Goal: Task Accomplishment & Management: Manage account settings

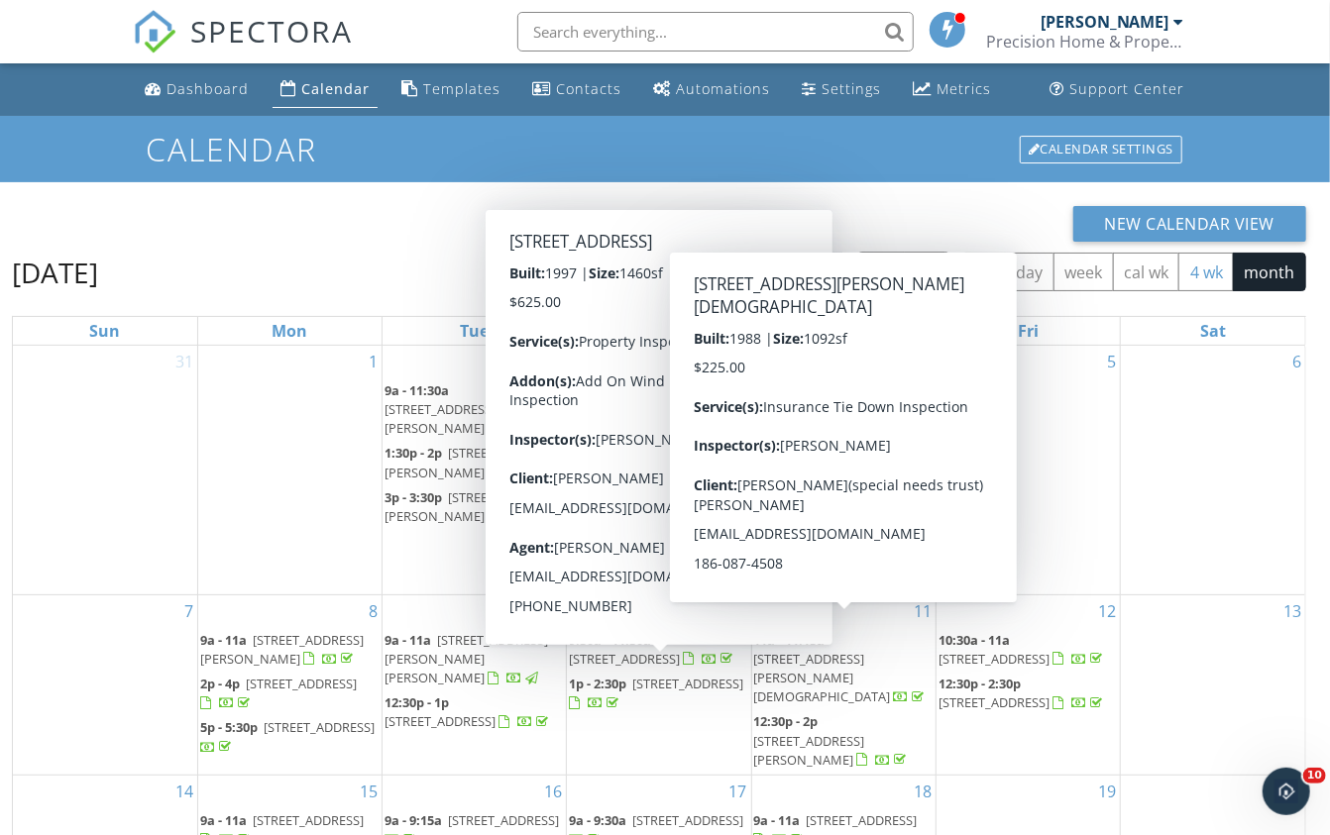
click at [1212, 272] on button "4 wk" at bounding box center [1205, 272] width 55 height 39
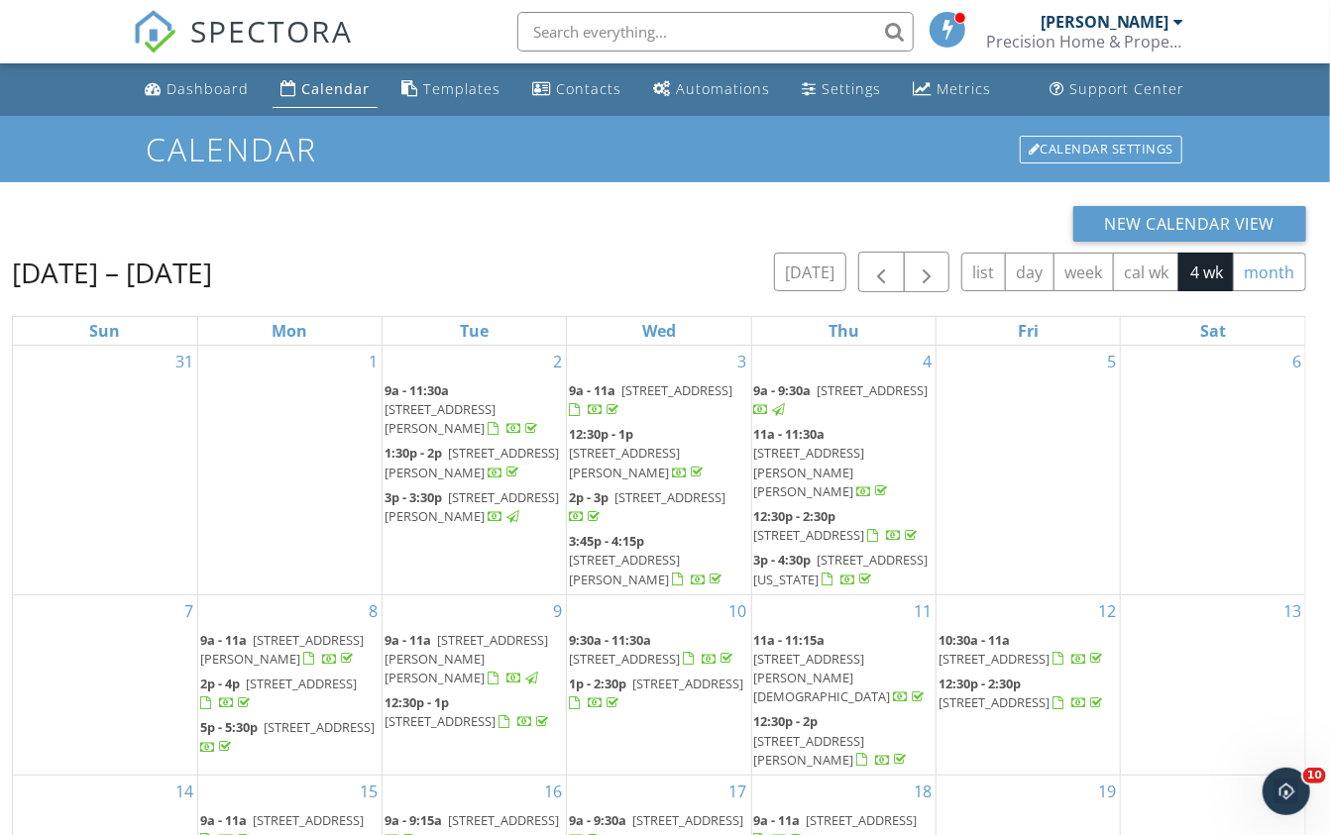
click at [1277, 270] on button "month" at bounding box center [1269, 272] width 73 height 39
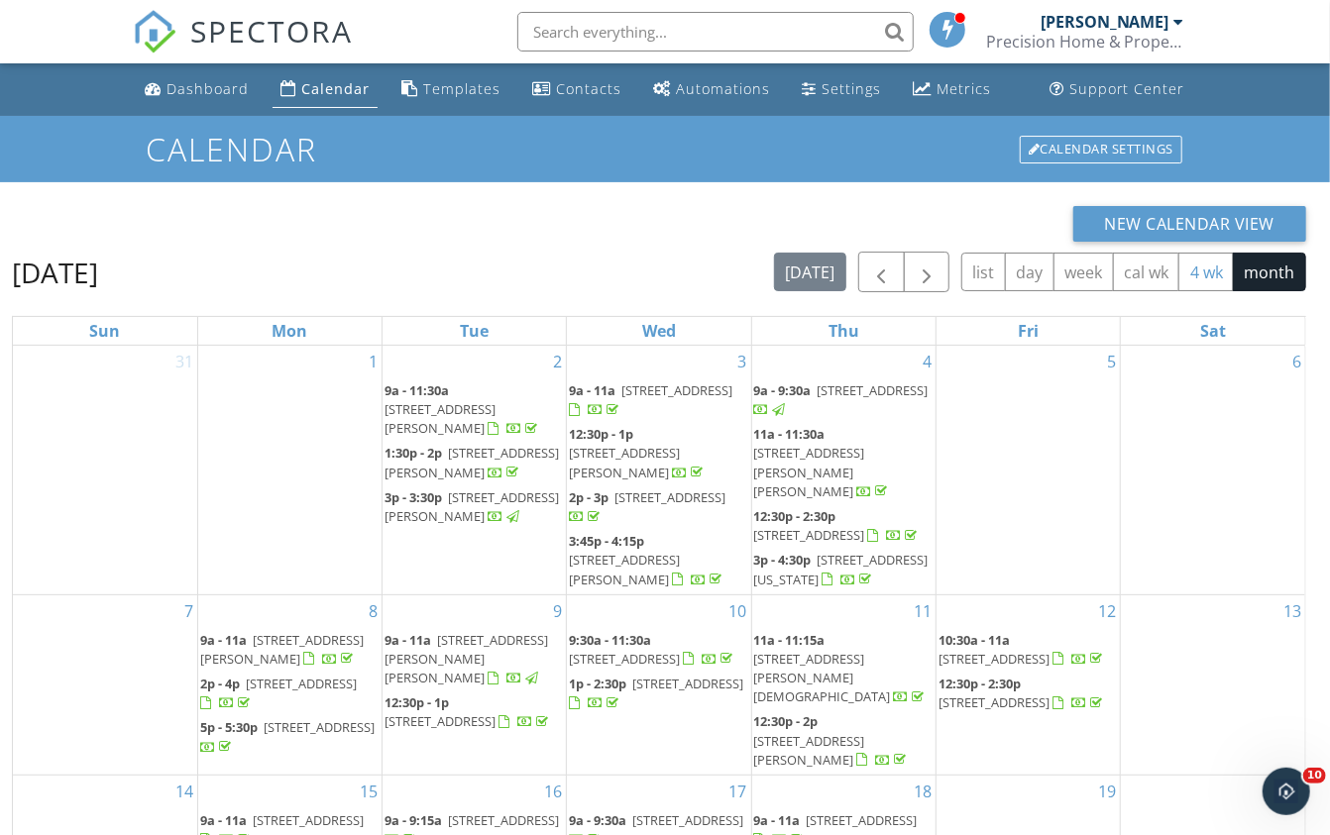
click at [1208, 272] on button "4 wk" at bounding box center [1205, 272] width 55 height 39
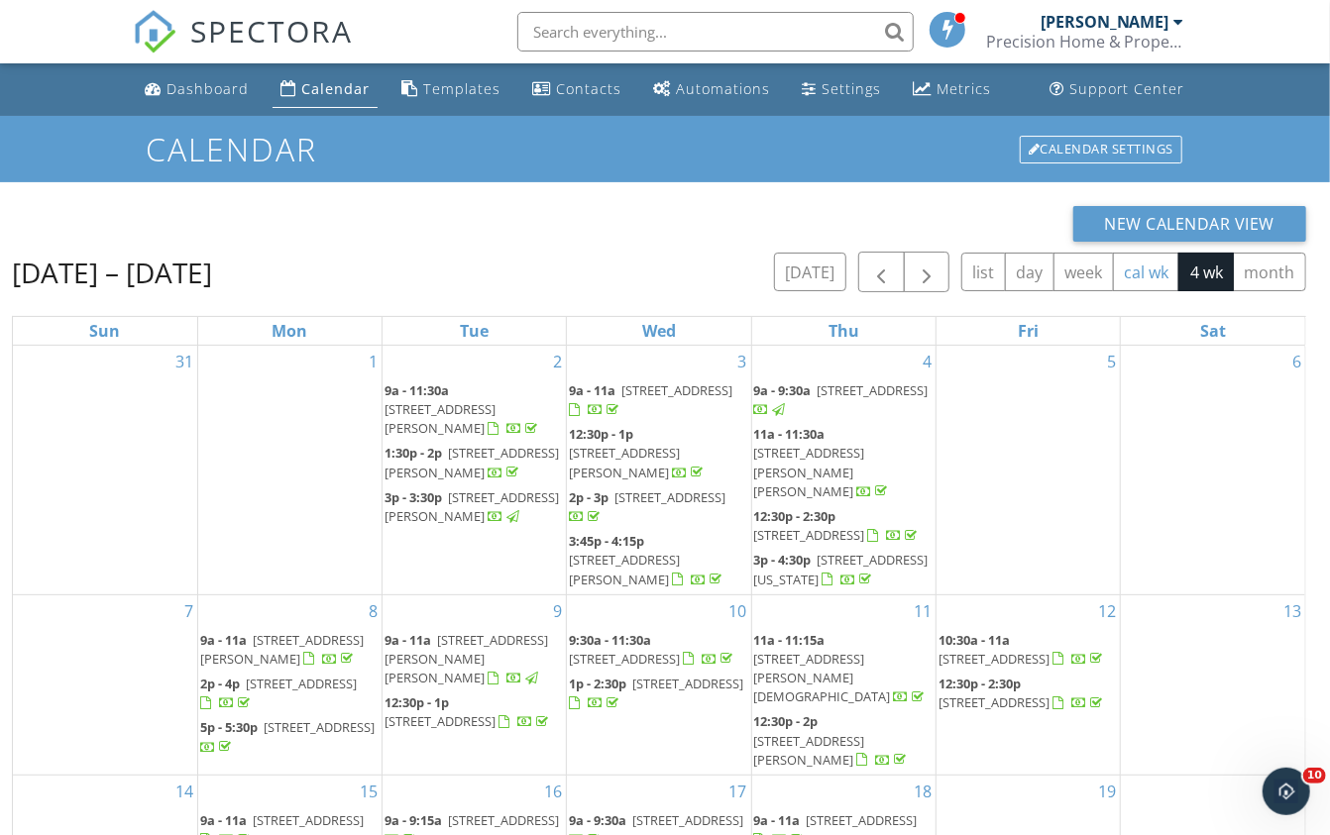
click at [1145, 274] on button "cal wk" at bounding box center [1146, 272] width 67 height 39
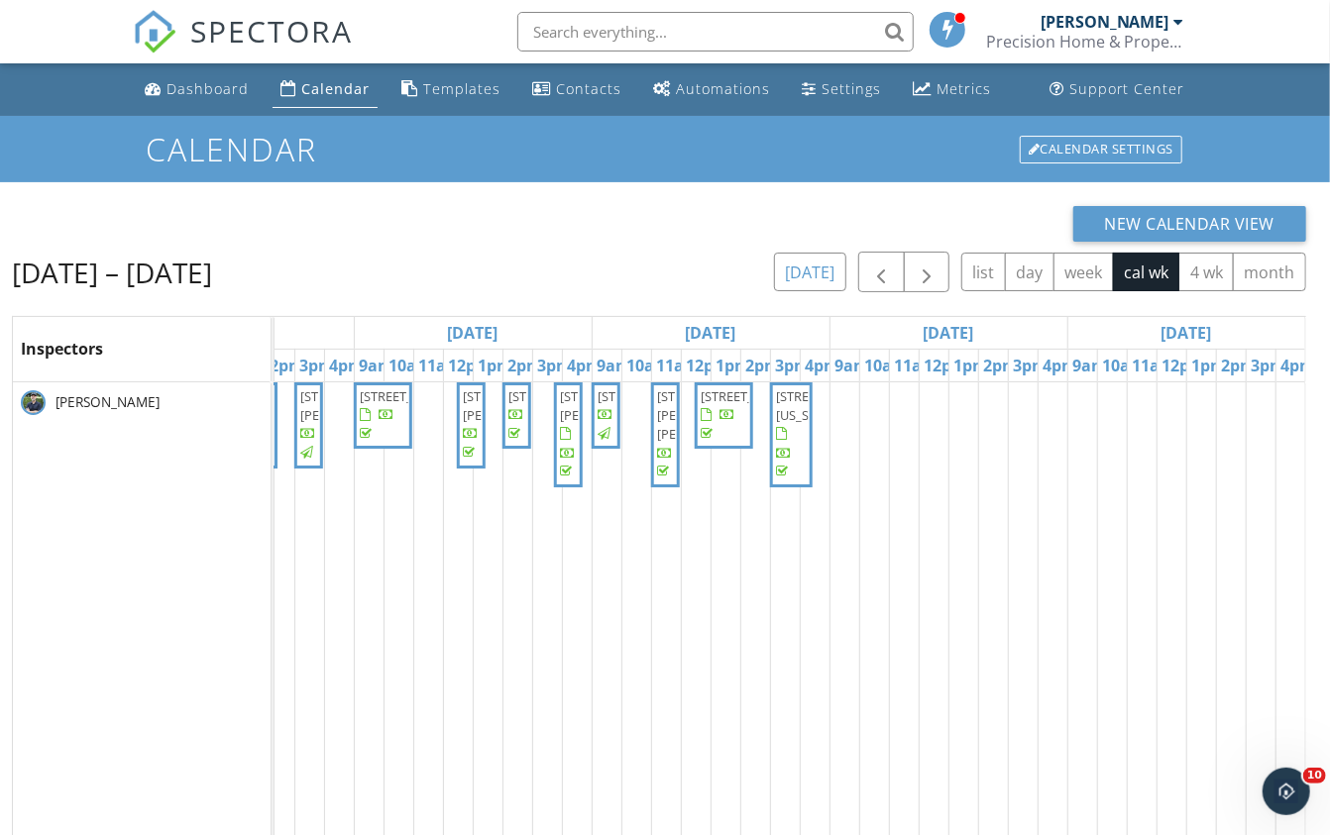
click at [809, 266] on button "today" at bounding box center [810, 272] width 72 height 39
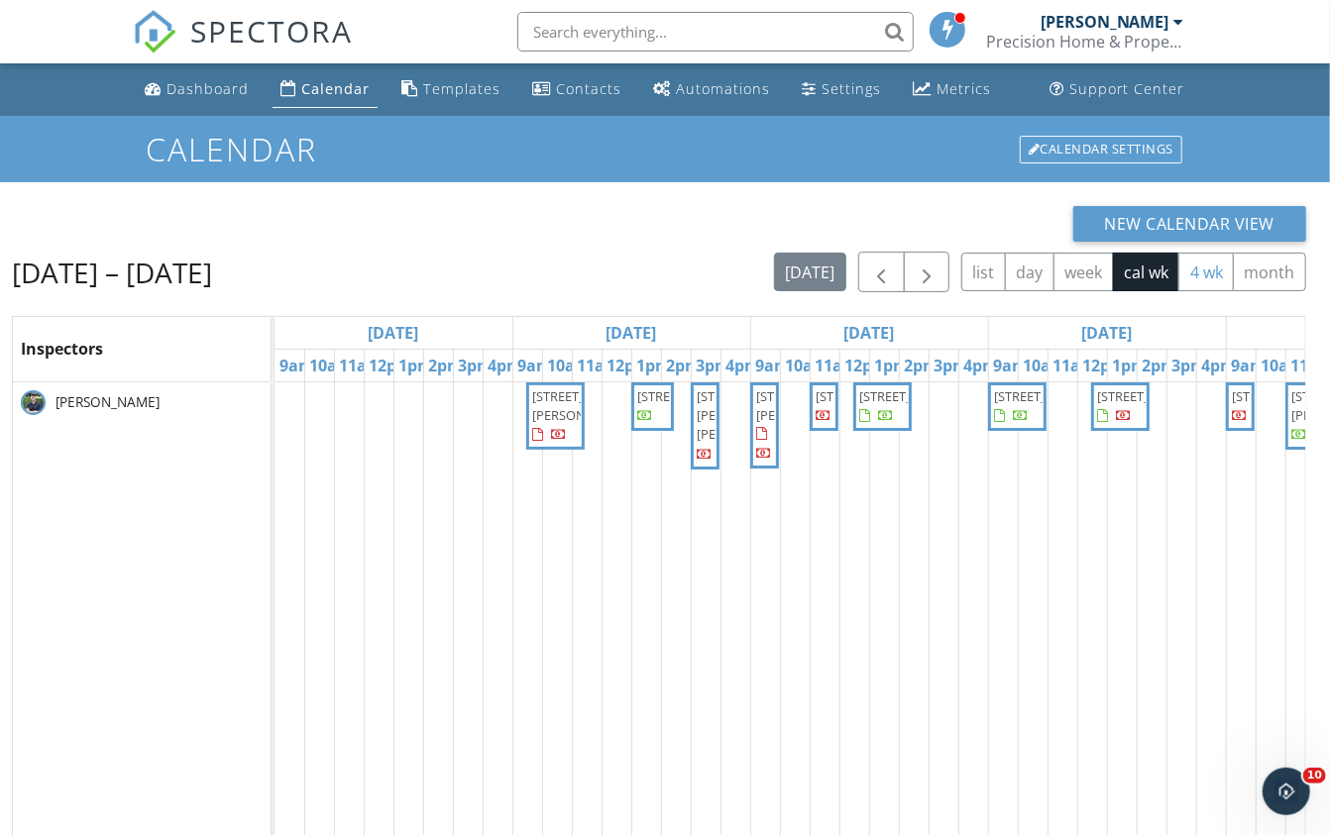
click at [1204, 270] on button "4 wk" at bounding box center [1205, 272] width 55 height 39
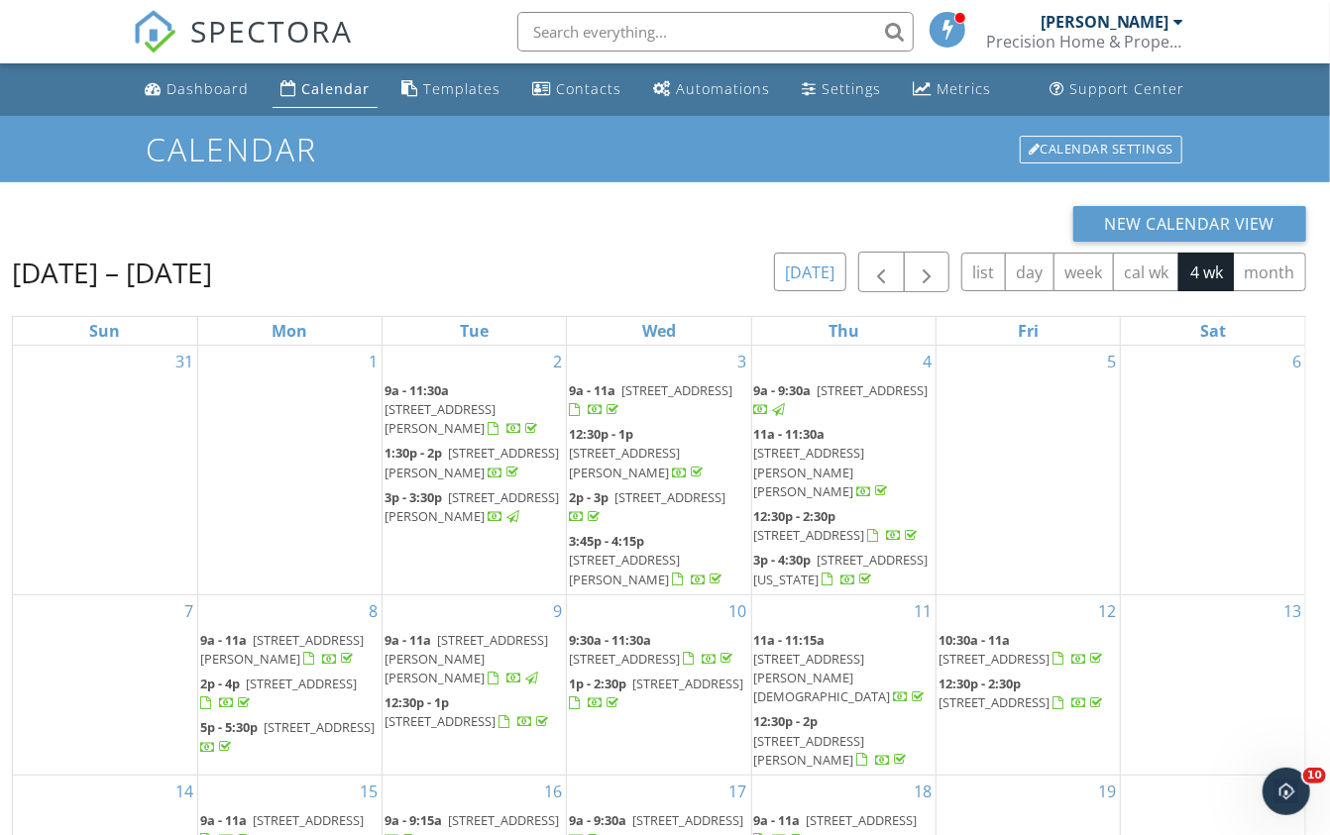
click at [808, 272] on button "today" at bounding box center [810, 272] width 72 height 39
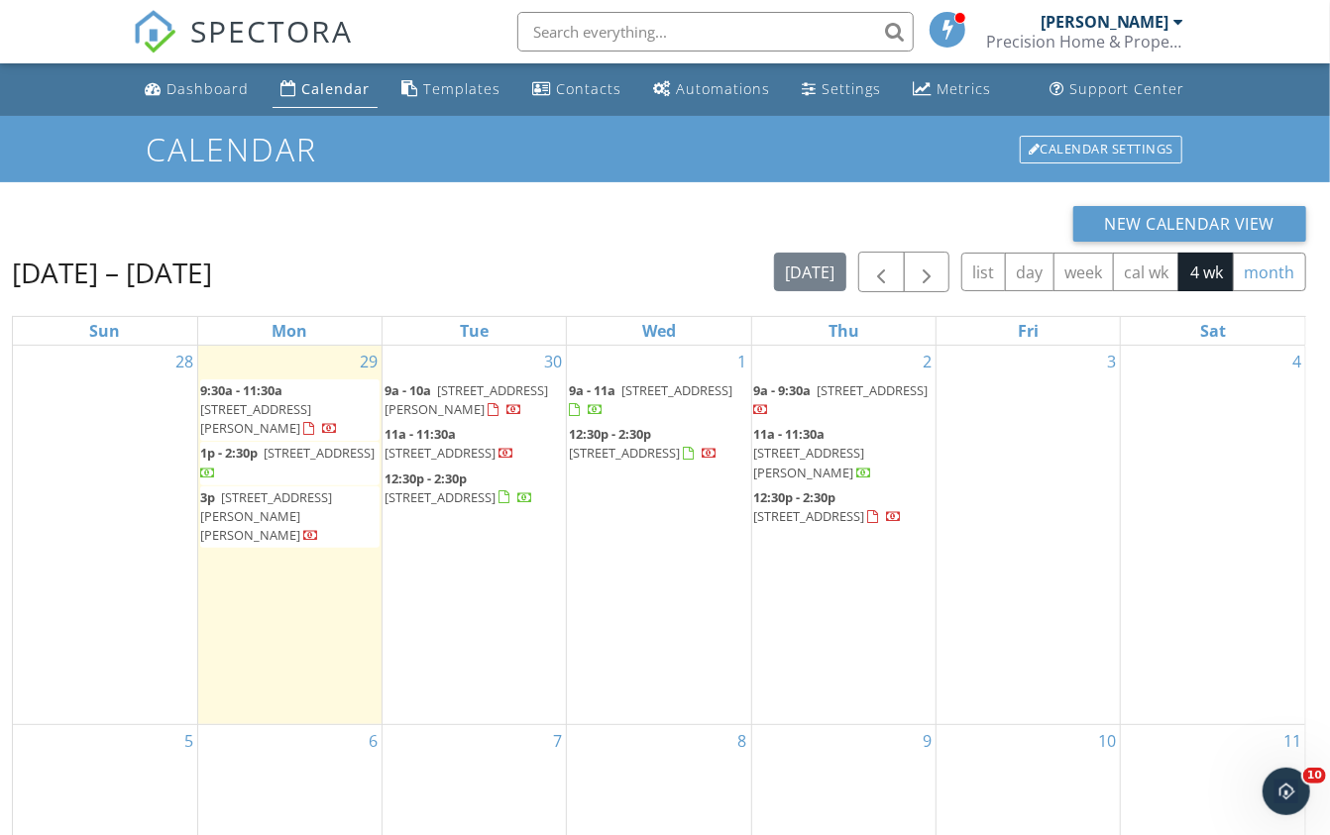
click at [1278, 278] on button "month" at bounding box center [1269, 272] width 73 height 39
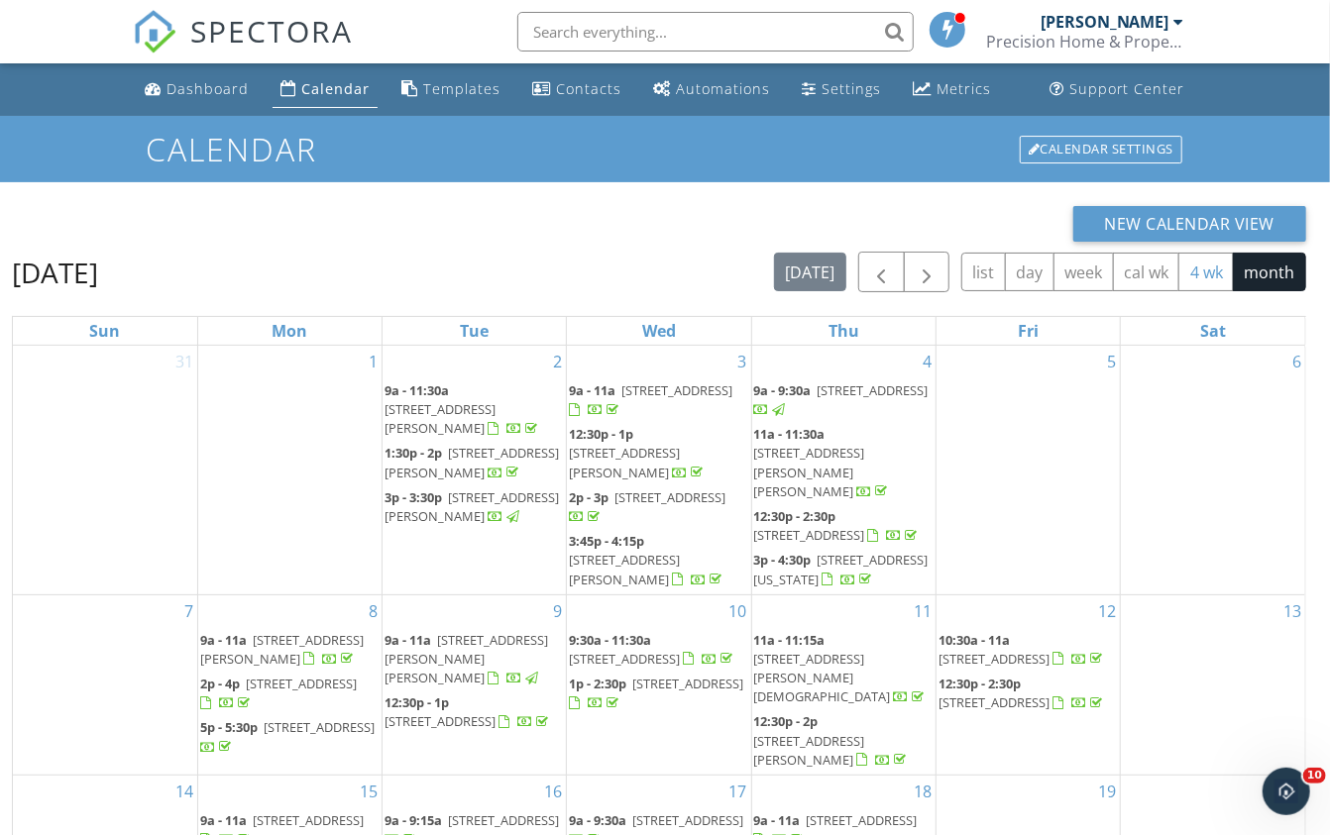
click at [1213, 270] on button "4 wk" at bounding box center [1205, 272] width 55 height 39
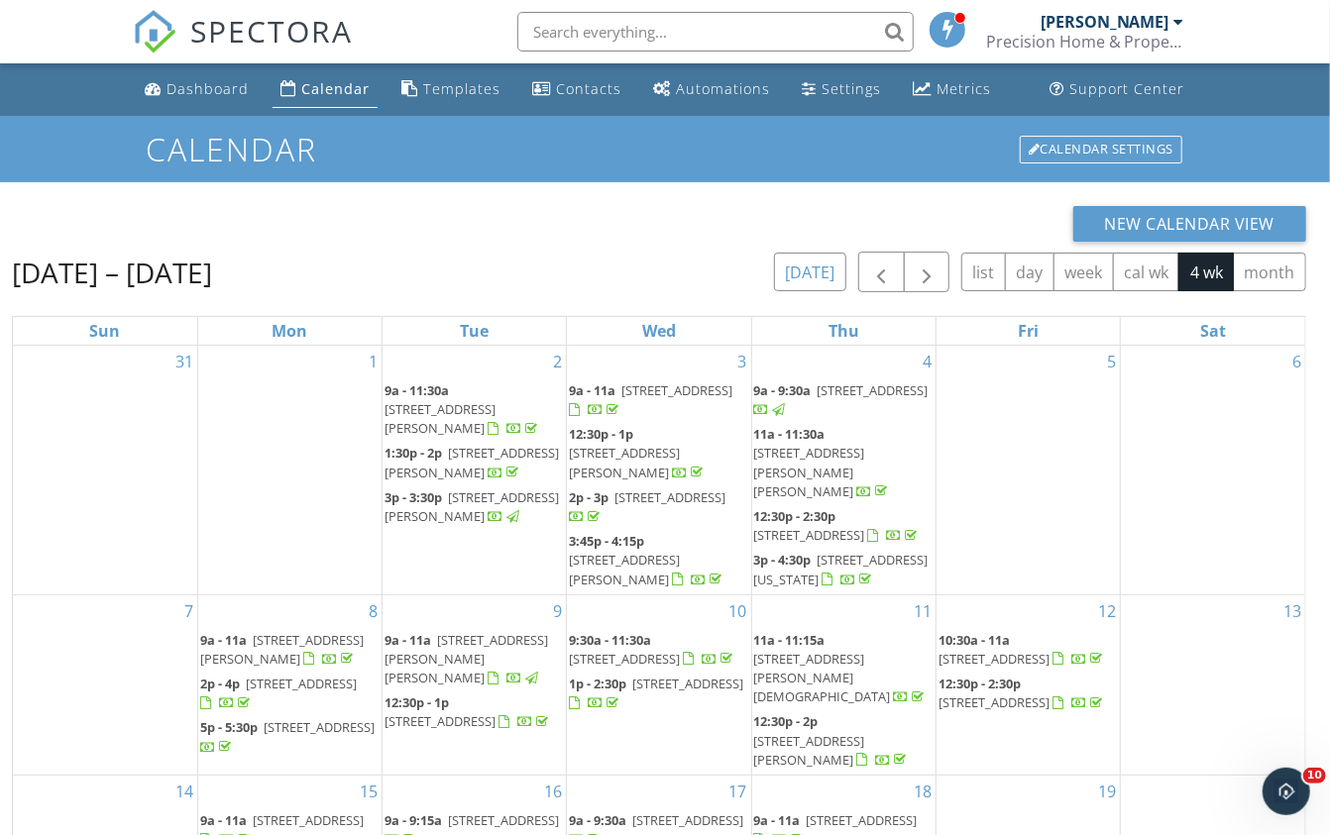
click at [798, 274] on button "today" at bounding box center [810, 272] width 72 height 39
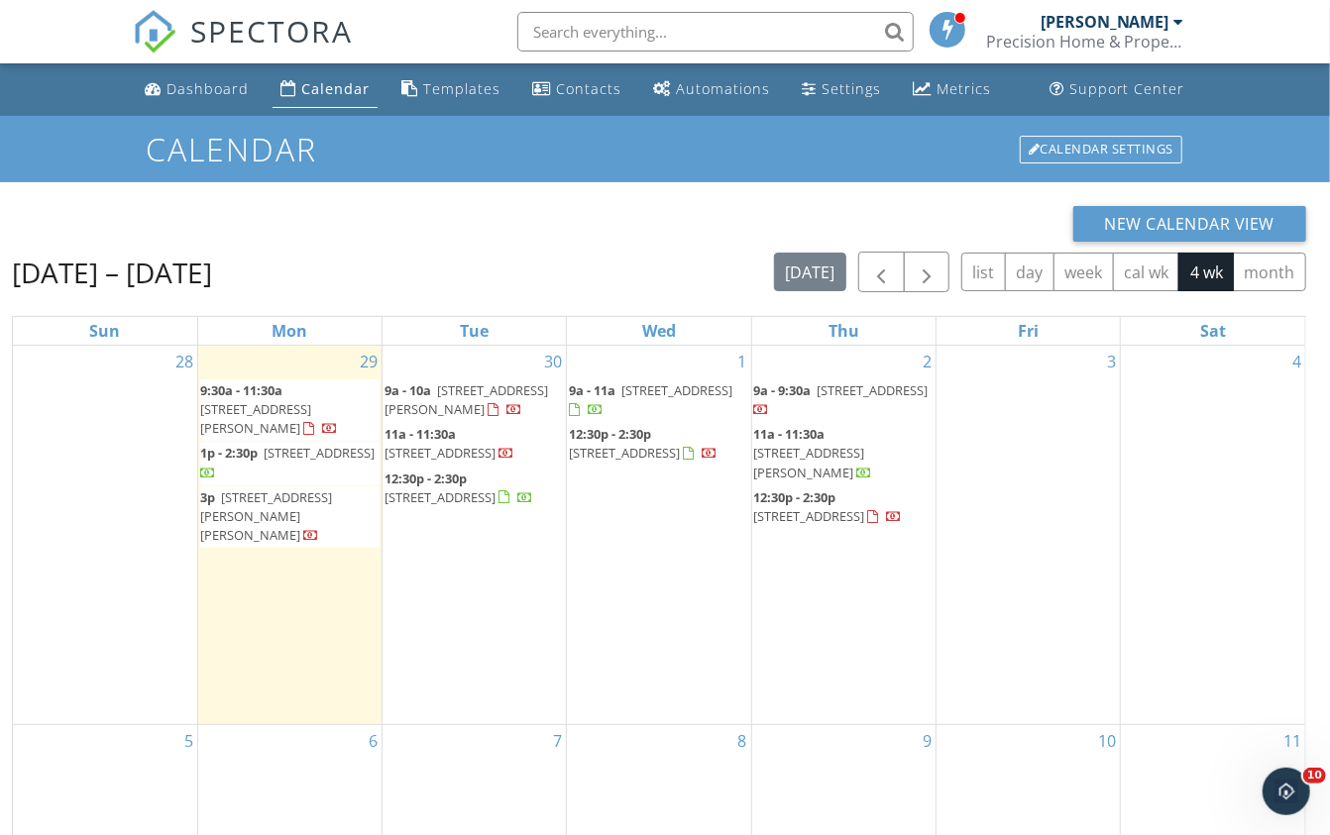
click at [285, 394] on link "9:30a - 11:30a 1726 Sunset Ridge Dr, Mascotte 34753" at bounding box center [269, 409] width 138 height 55
